Goal: Transaction & Acquisition: Purchase product/service

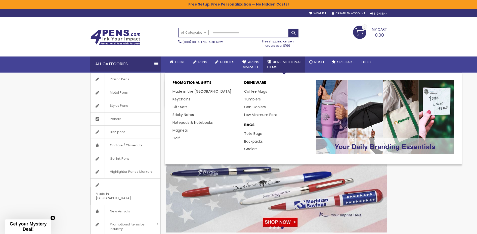
click at [277, 64] on span "4PROMOTIONAL ITEMS" at bounding box center [284, 64] width 34 height 10
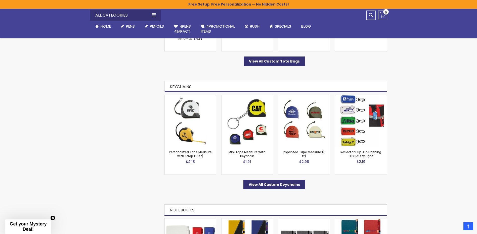
scroll to position [628, 0]
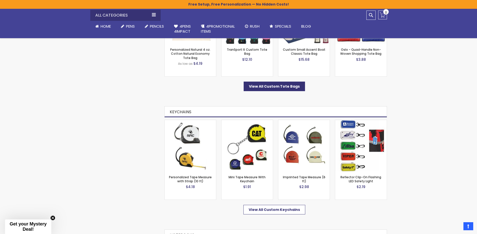
click at [268, 208] on span "View All Custom Keychains" at bounding box center [274, 209] width 51 height 5
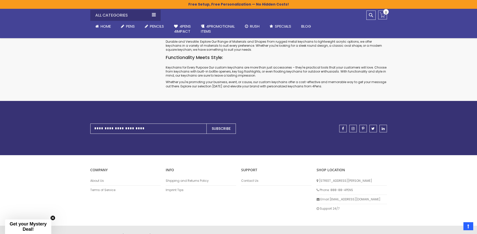
scroll to position [397, 0]
